Goal: Task Accomplishment & Management: Manage account settings

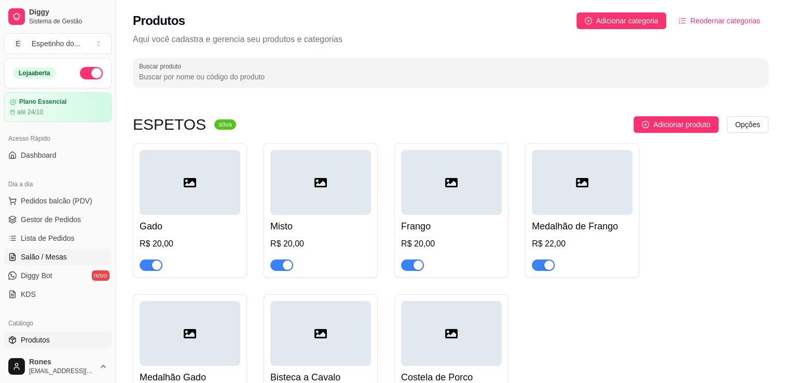
click at [52, 258] on span "Salão / Mesas" at bounding box center [44, 257] width 46 height 10
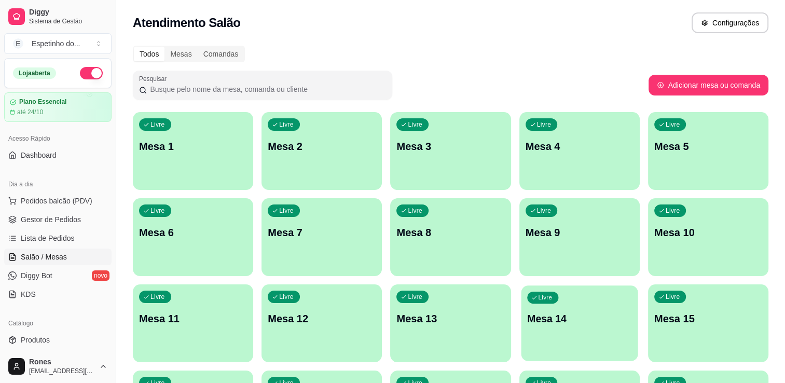
click at [581, 332] on div "Livre Mesa 14" at bounding box center [579, 316] width 117 height 63
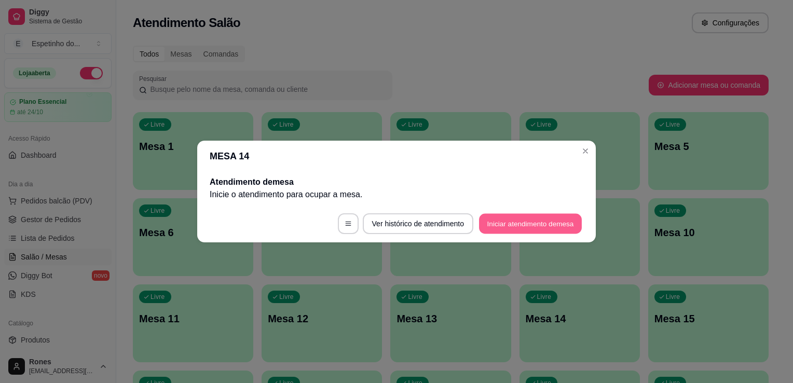
click at [540, 222] on button "Iniciar atendimento de mesa" at bounding box center [530, 224] width 103 height 20
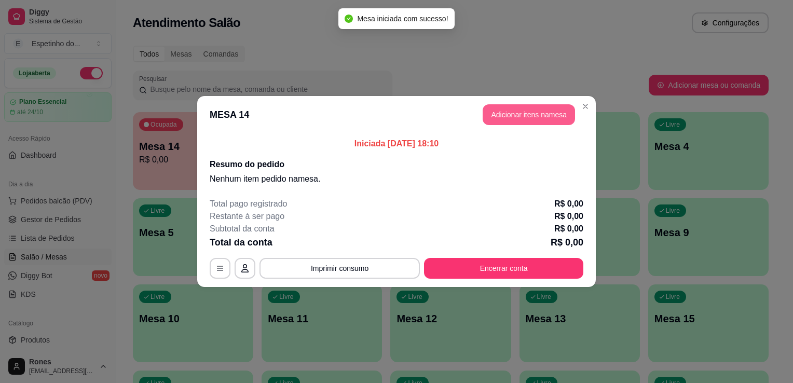
click at [550, 111] on button "Adicionar itens na mesa" at bounding box center [528, 114] width 92 height 21
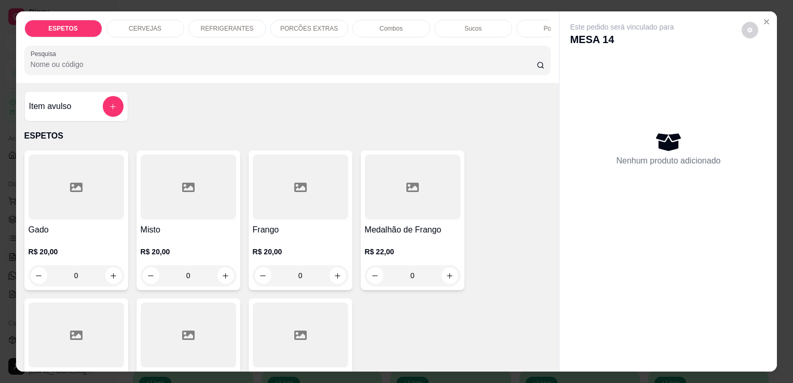
click at [143, 26] on p "CERVEJAS" at bounding box center [145, 28] width 33 height 8
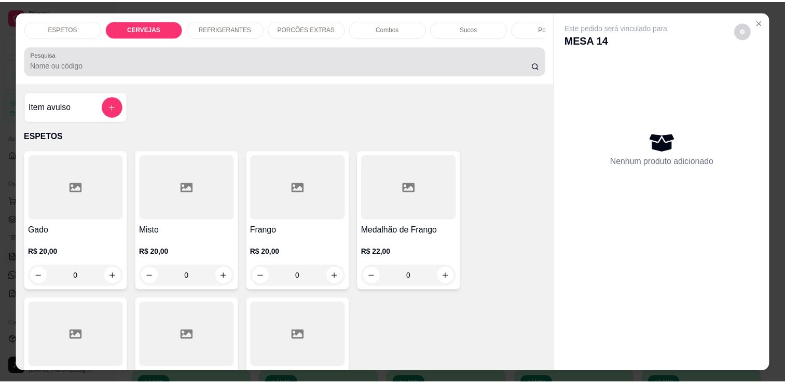
scroll to position [25, 0]
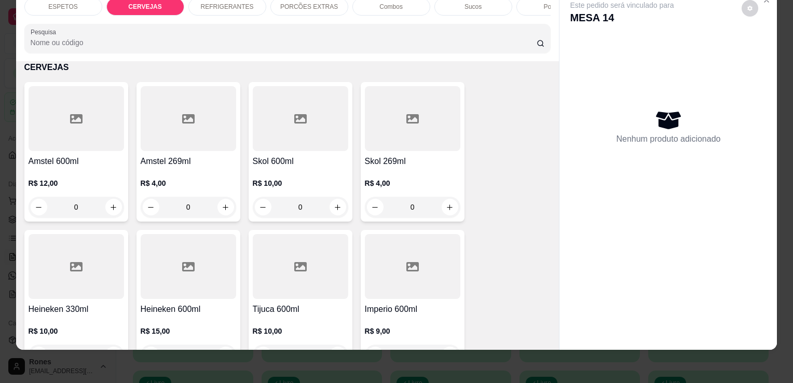
click at [291, 148] on div at bounding box center [300, 118] width 95 height 65
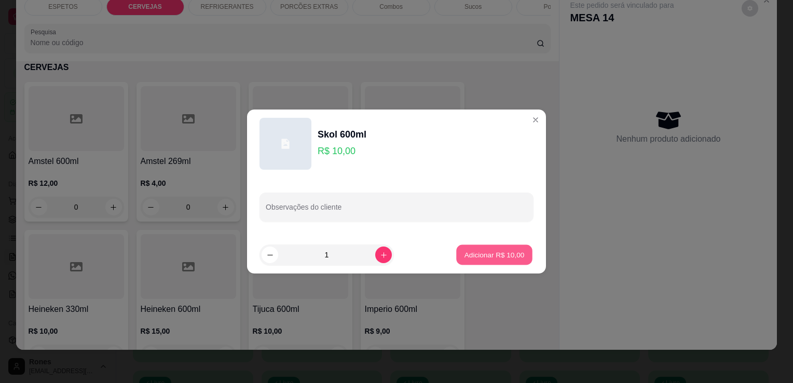
click at [508, 260] on button "Adicionar R$ 10,00" at bounding box center [494, 255] width 76 height 20
type input "1"
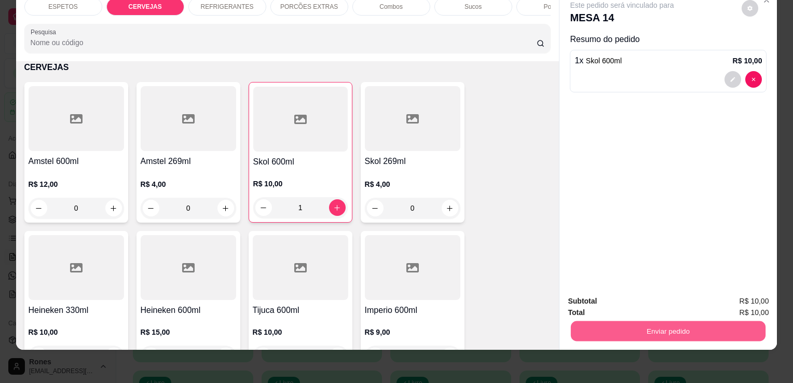
click at [698, 325] on button "Enviar pedido" at bounding box center [668, 331] width 195 height 20
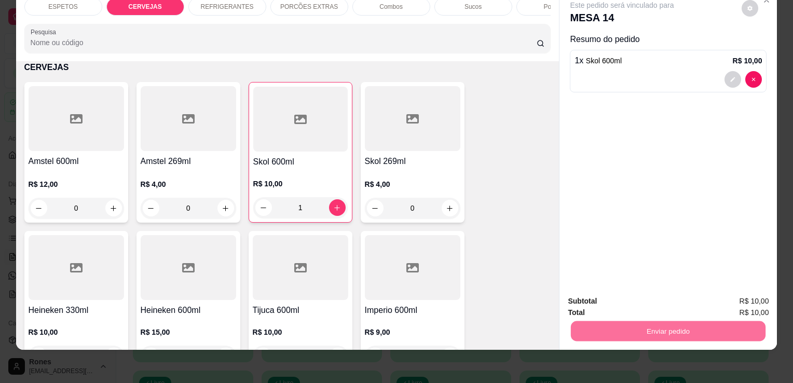
click at [768, 297] on button "Enviar pedido" at bounding box center [741, 297] width 57 height 19
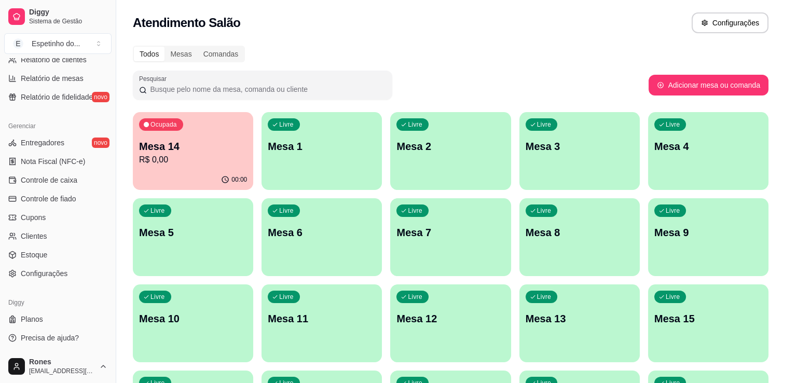
scroll to position [363, 0]
click at [26, 275] on span "Configurações" at bounding box center [44, 274] width 47 height 10
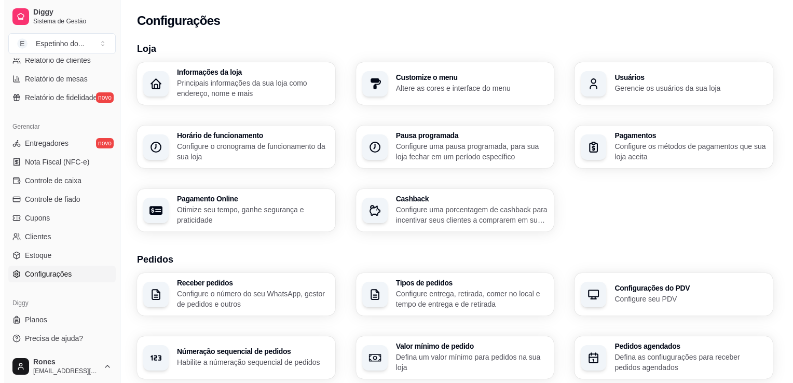
scroll to position [335, 0]
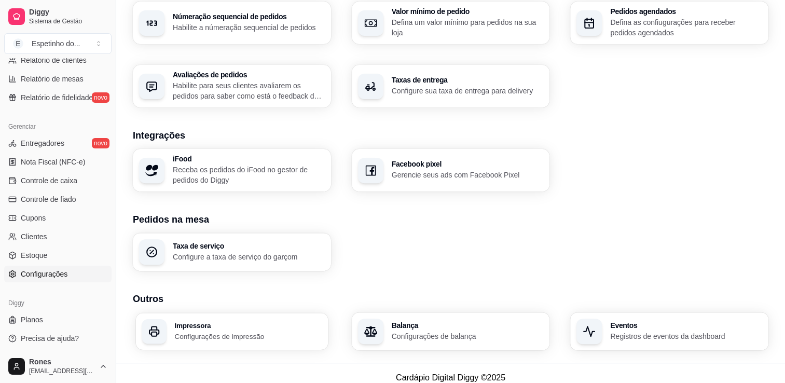
click at [268, 324] on h3 "Impressora" at bounding box center [247, 325] width 147 height 7
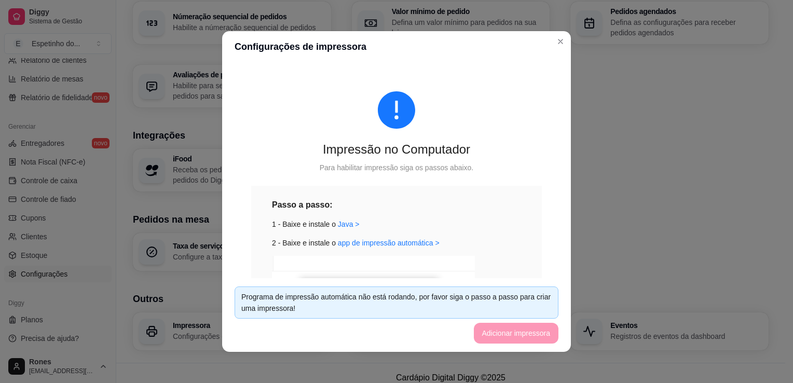
scroll to position [189, 0]
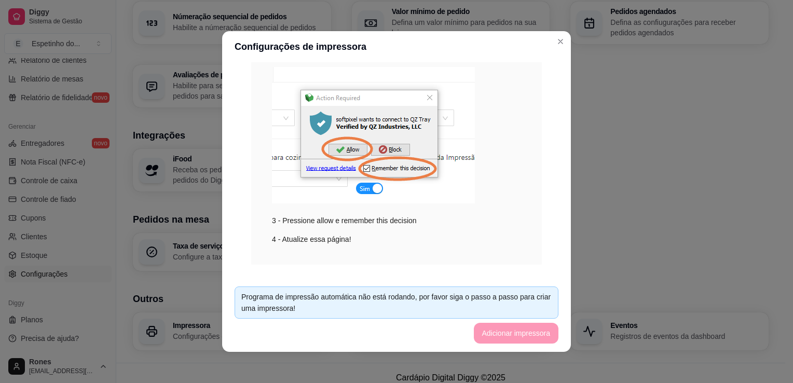
click at [496, 306] on div "Programa de impressão automática não está rodando, por favor siga o passo a pas…" at bounding box center [396, 302] width 310 height 23
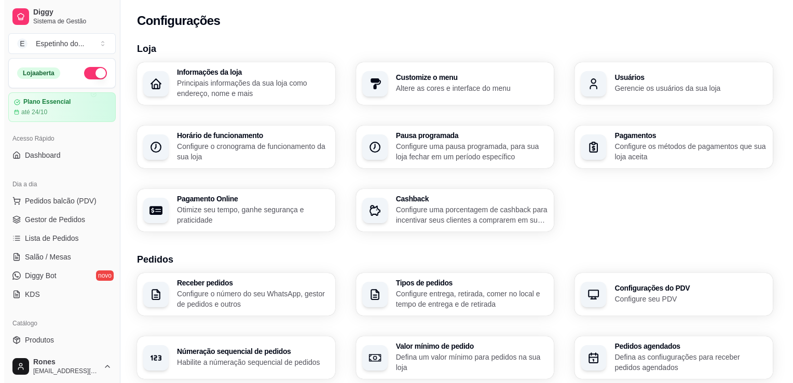
scroll to position [335, 0]
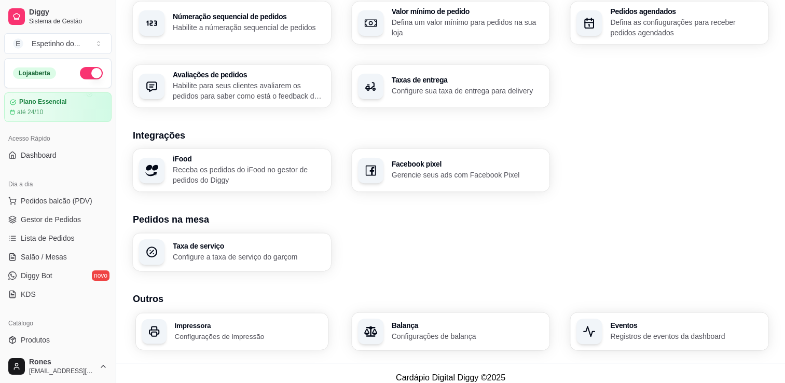
click at [277, 342] on div "Impressora Configurações de impressão" at bounding box center [232, 331] width 192 height 37
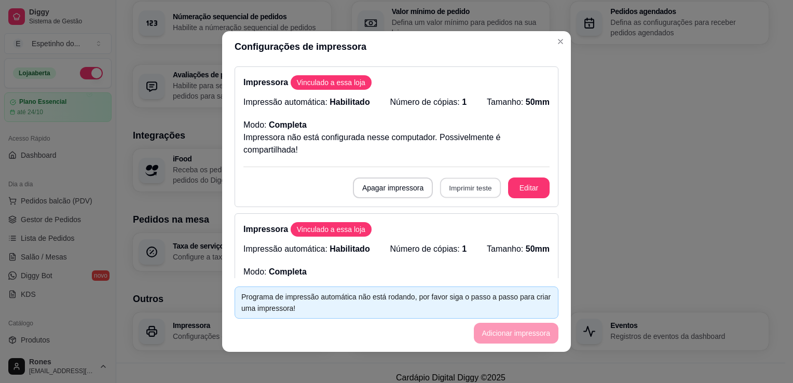
click at [476, 190] on button "Imprimir teste" at bounding box center [470, 188] width 61 height 20
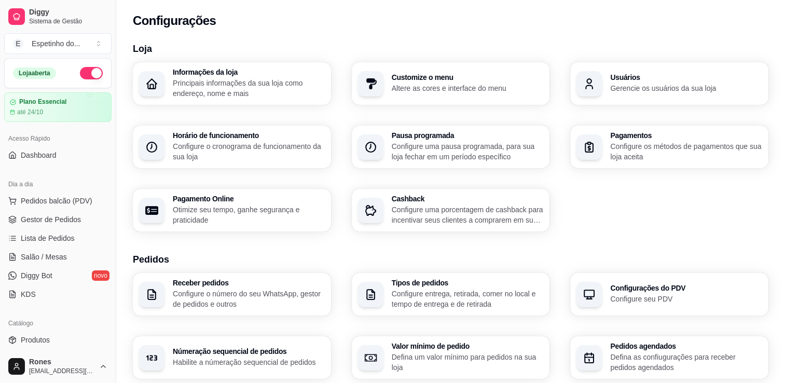
scroll to position [335, 0]
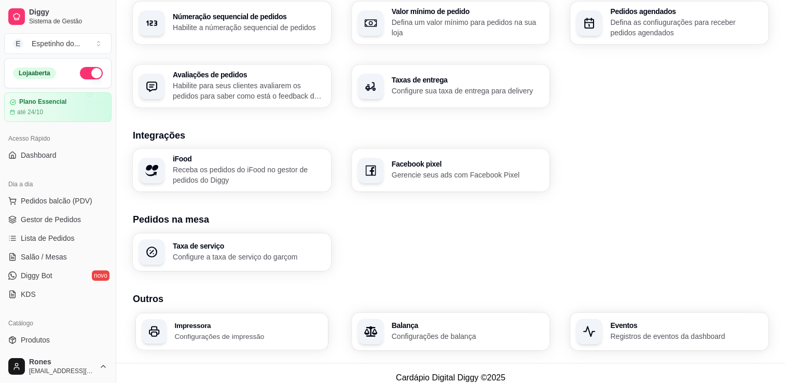
click at [208, 332] on p "Configurações de impressão" at bounding box center [247, 336] width 147 height 10
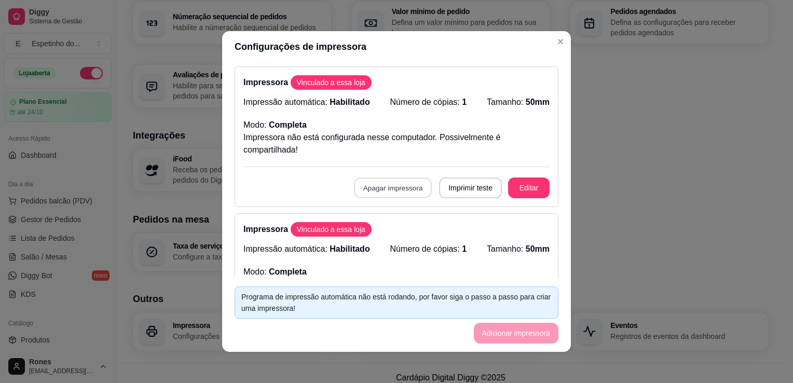
click at [381, 189] on button "Apagar impressora" at bounding box center [393, 188] width 78 height 20
click at [392, 269] on button "Confirmar" at bounding box center [392, 263] width 37 height 16
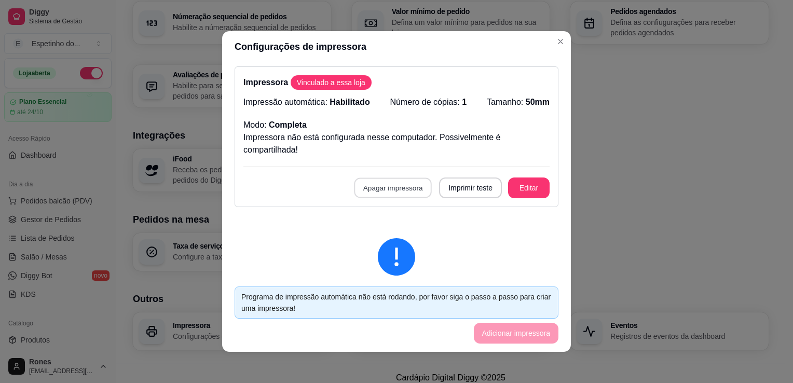
click at [382, 193] on button "Apagar impressora" at bounding box center [393, 188] width 78 height 20
click at [384, 265] on button "Confirmar" at bounding box center [392, 263] width 38 height 16
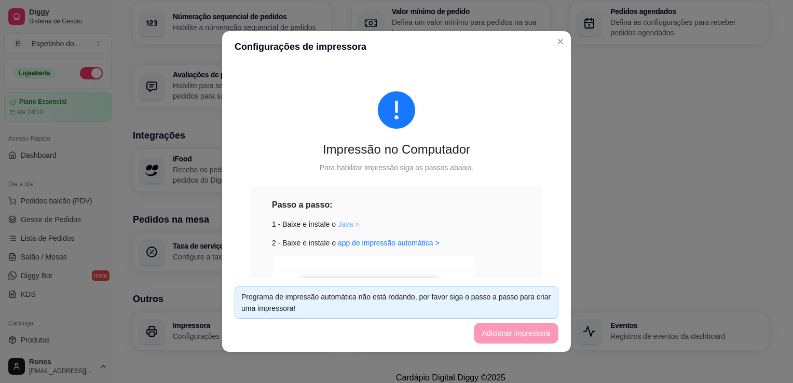
click at [339, 225] on link "Java >" at bounding box center [349, 224] width 22 height 8
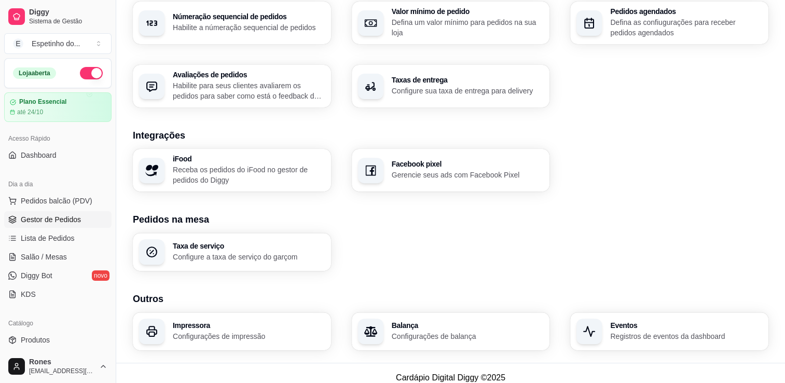
click at [38, 213] on link "Gestor de Pedidos" at bounding box center [57, 219] width 107 height 17
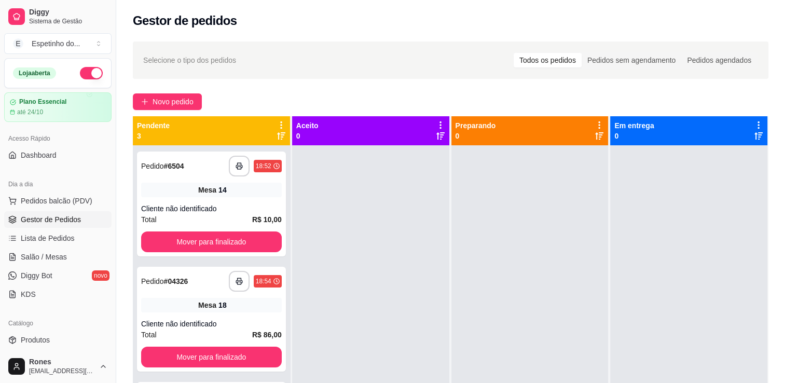
scroll to position [158, 0]
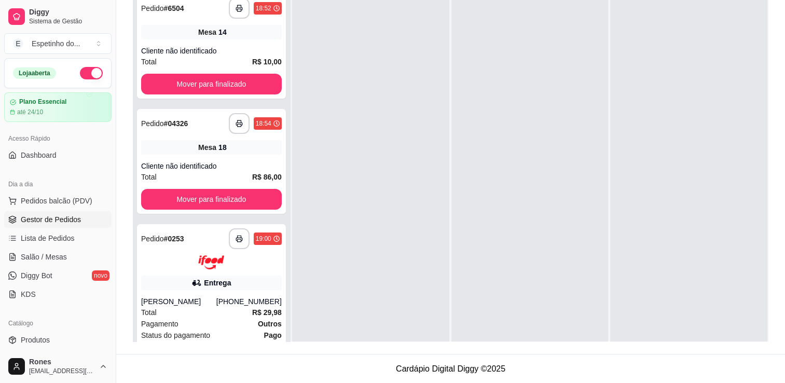
click at [283, 296] on div "**********" at bounding box center [211, 179] width 157 height 383
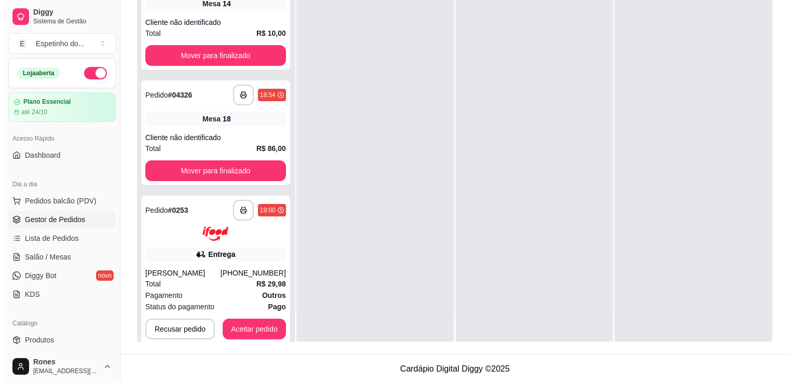
scroll to position [29, 0]
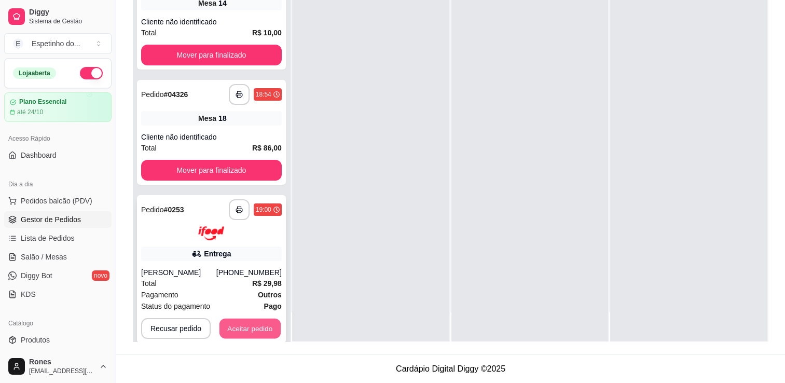
click at [260, 327] on button "Aceitar pedido" at bounding box center [249, 328] width 61 height 20
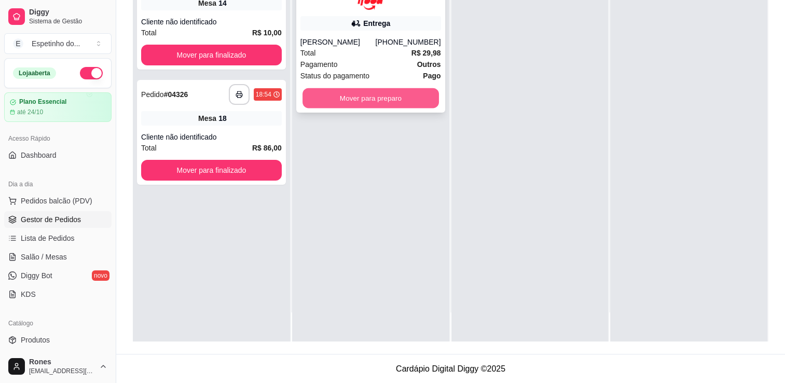
click at [403, 95] on button "Mover para preparo" at bounding box center [370, 98] width 136 height 20
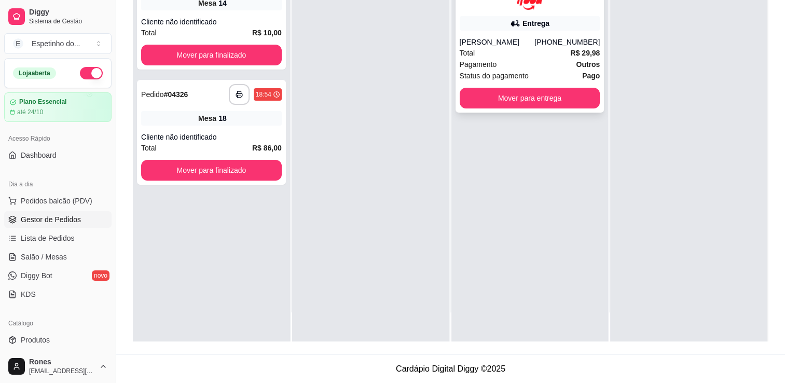
click at [544, 49] on div "Total R$ 29,98" at bounding box center [530, 52] width 141 height 11
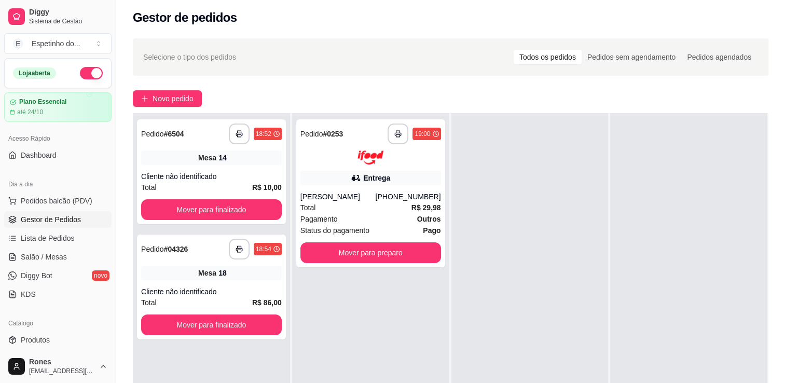
scroll to position [0, 0]
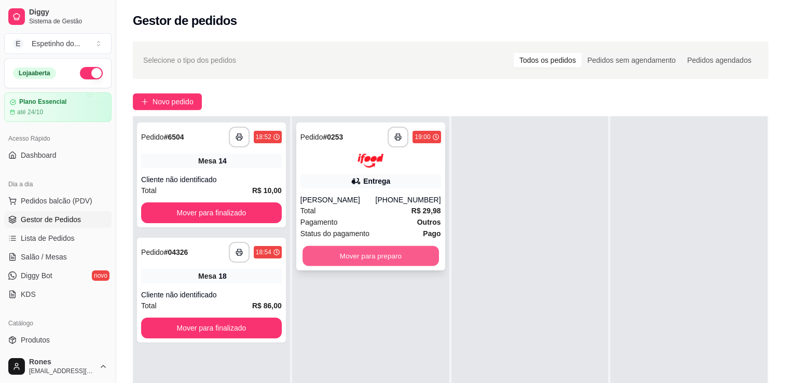
click at [384, 256] on button "Mover para preparo" at bounding box center [370, 255] width 136 height 20
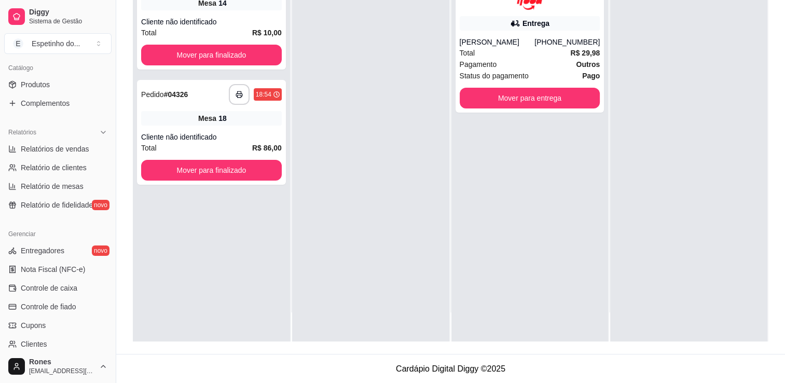
scroll to position [363, 0]
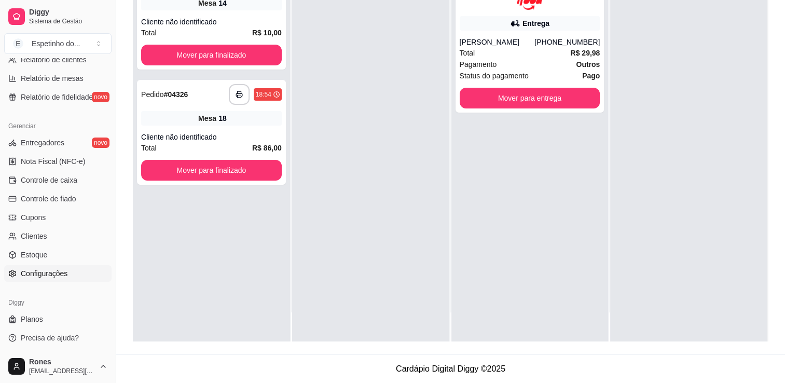
click at [45, 276] on span "Configurações" at bounding box center [44, 273] width 47 height 10
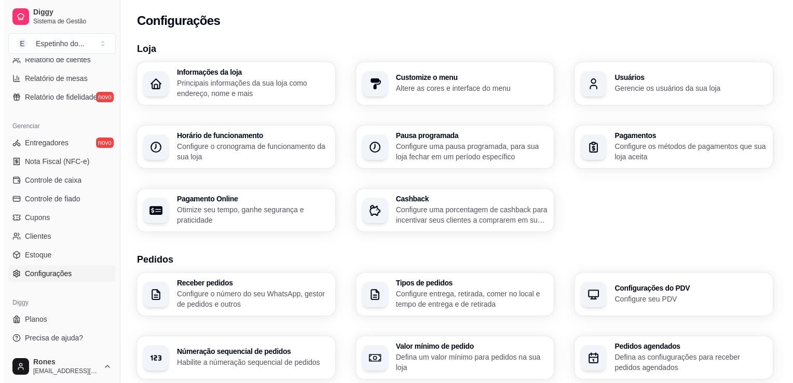
scroll to position [335, 0]
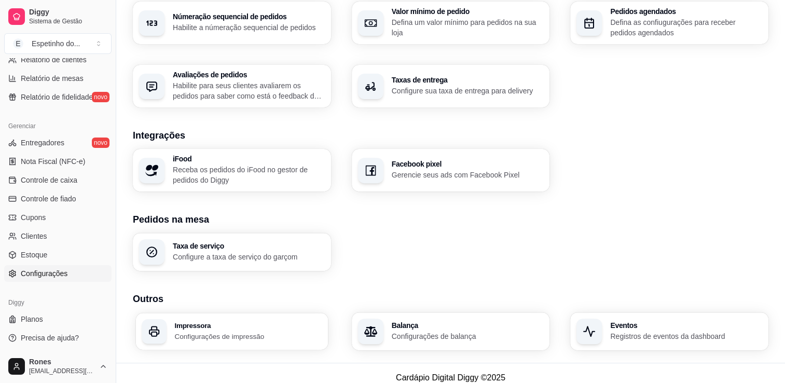
click at [223, 324] on h3 "Impressora" at bounding box center [247, 325] width 147 height 7
click at [255, 337] on p "Configurações de impressão" at bounding box center [247, 336] width 147 height 10
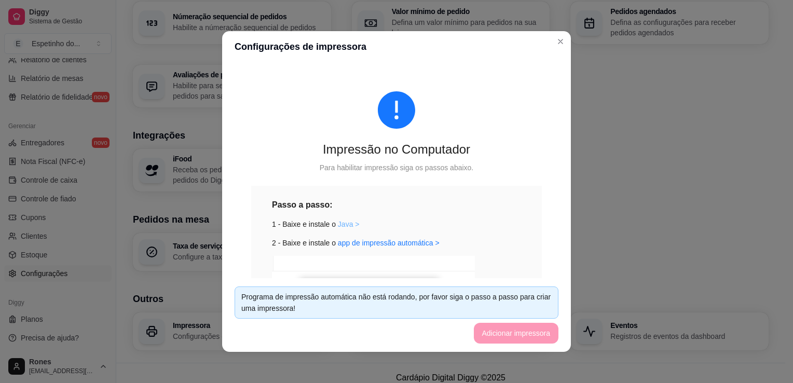
click at [342, 226] on link "Java >" at bounding box center [349, 224] width 22 height 8
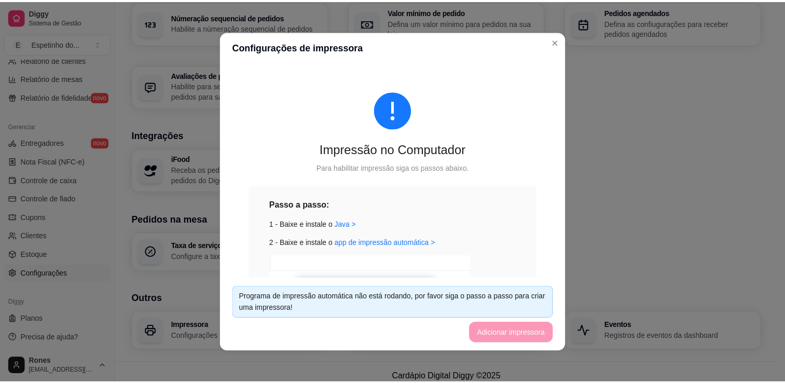
scroll to position [189, 0]
